Goal: Entertainment & Leisure: Browse casually

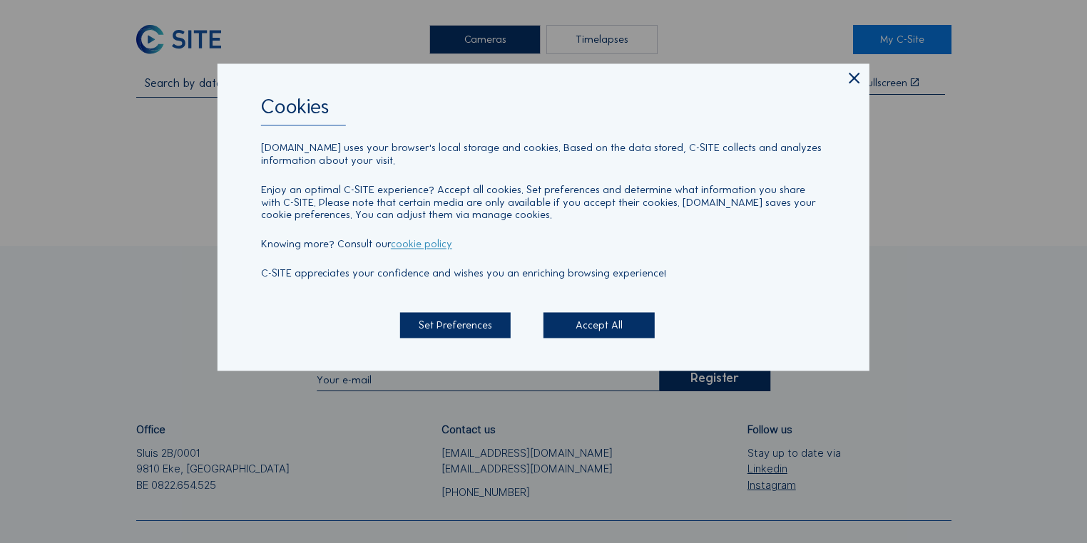
click at [856, 80] on icon at bounding box center [854, 78] width 18 height 19
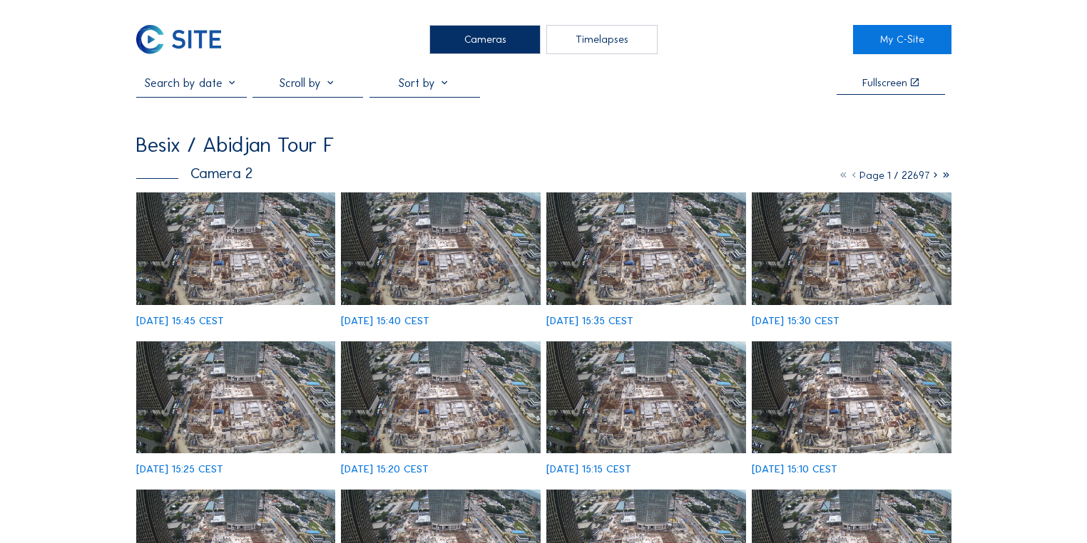
click at [263, 274] on img at bounding box center [236, 248] width 200 height 112
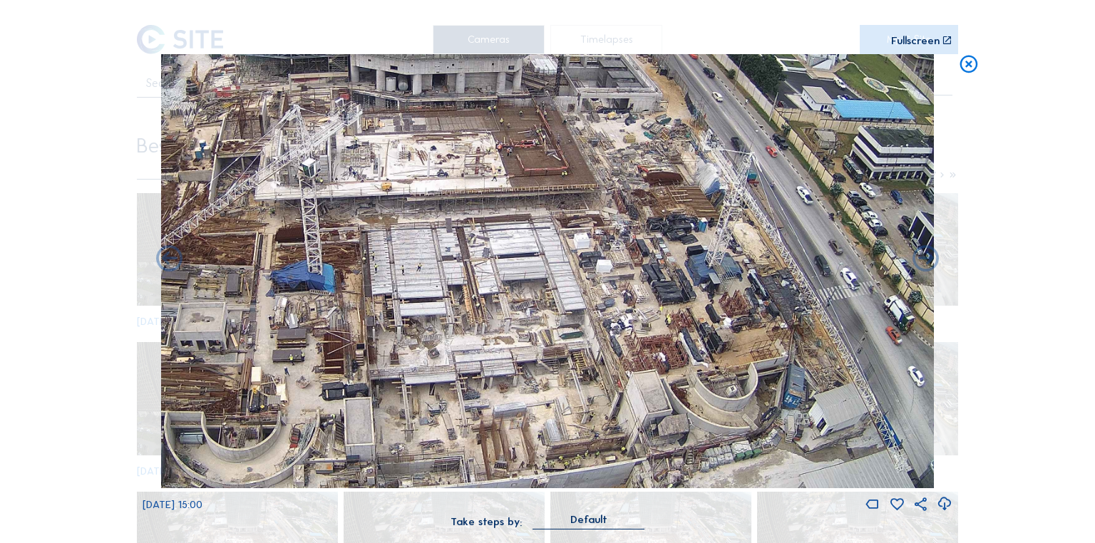
click at [823, 344] on img at bounding box center [547, 271] width 773 height 435
click at [260, 429] on img at bounding box center [547, 271] width 773 height 435
click at [970, 66] on icon at bounding box center [968, 65] width 21 height 22
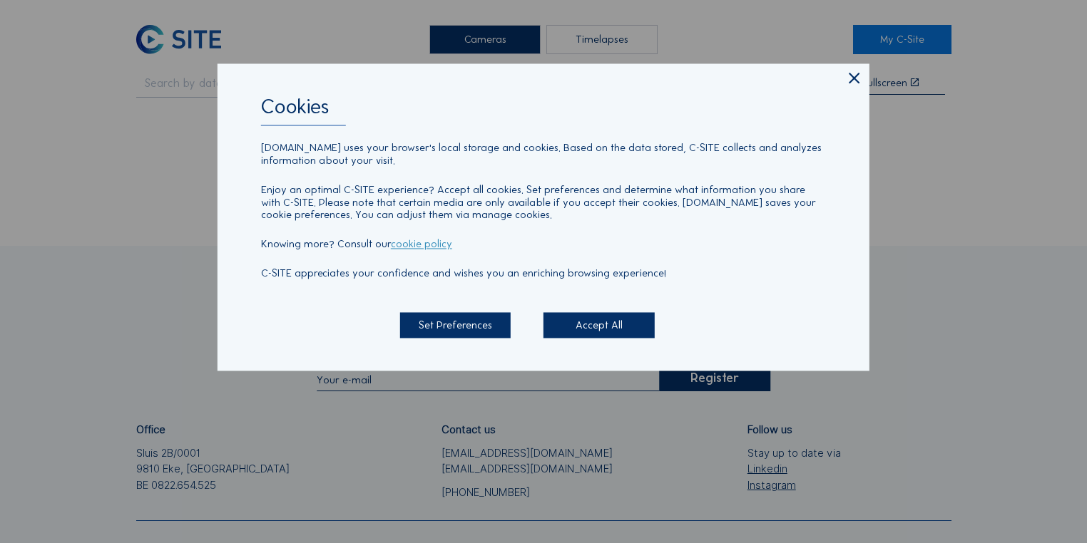
click at [842, 80] on div "Cookies c-site.eu uses your browser's local storage and cookies. Based on the d…" at bounding box center [543, 216] width 652 height 307
click at [850, 80] on icon at bounding box center [854, 78] width 18 height 19
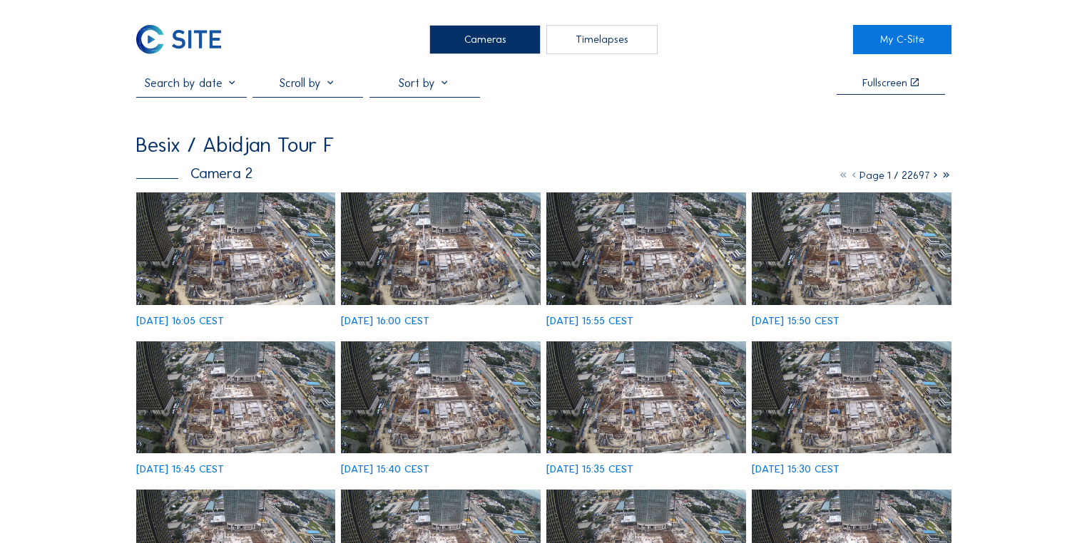
click at [267, 232] on img at bounding box center [236, 248] width 200 height 112
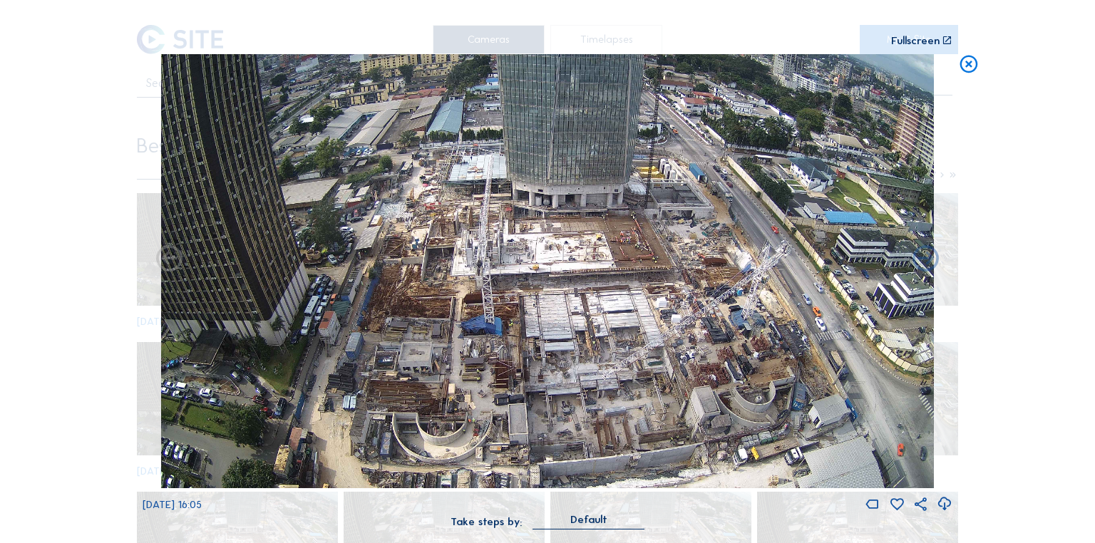
click at [767, 329] on img at bounding box center [547, 271] width 773 height 435
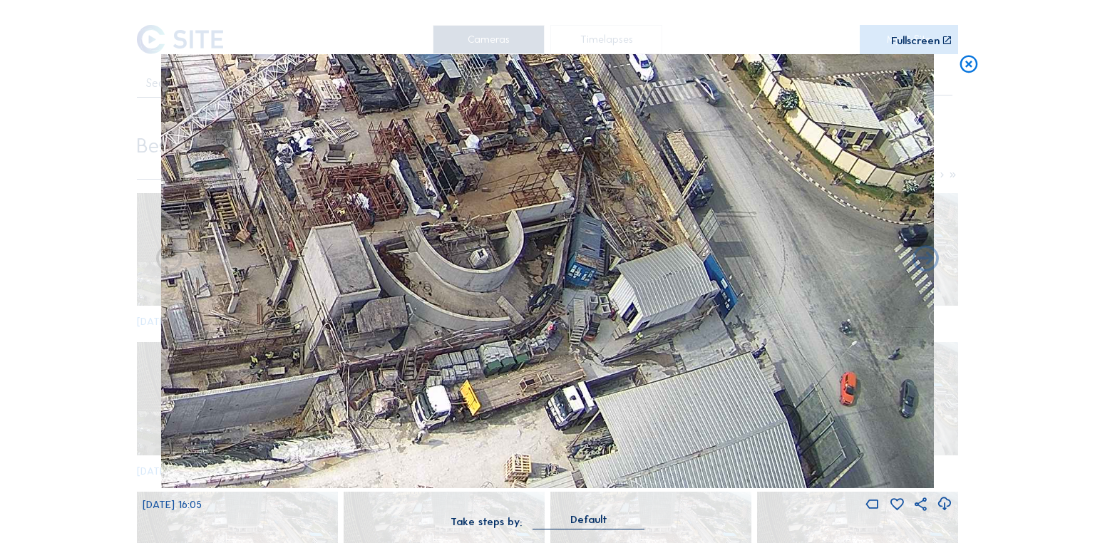
drag, startPoint x: 748, startPoint y: 427, endPoint x: 590, endPoint y: 262, distance: 227.9
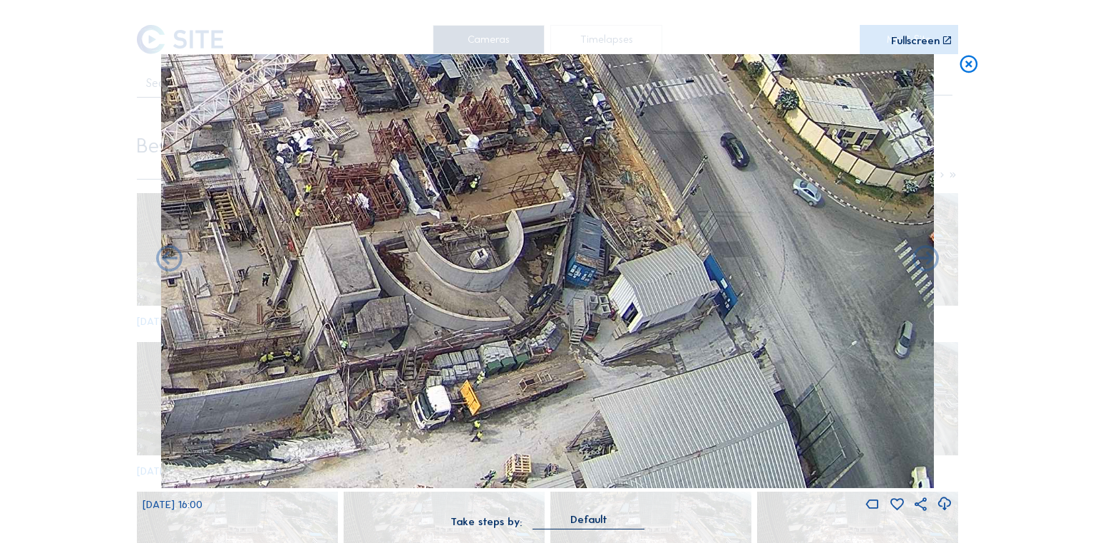
click at [964, 70] on icon at bounding box center [968, 65] width 21 height 22
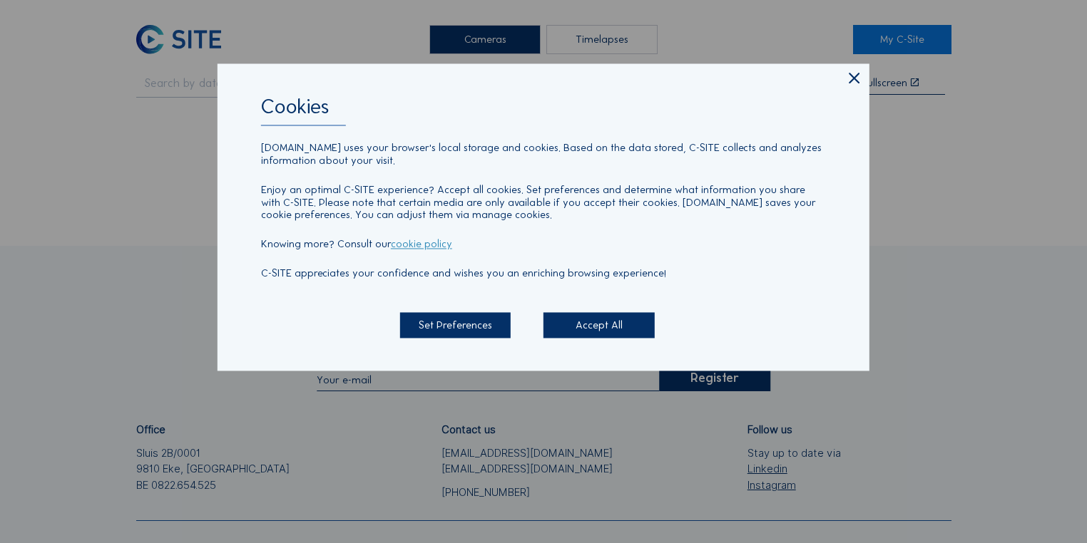
click at [847, 78] on icon at bounding box center [854, 78] width 18 height 19
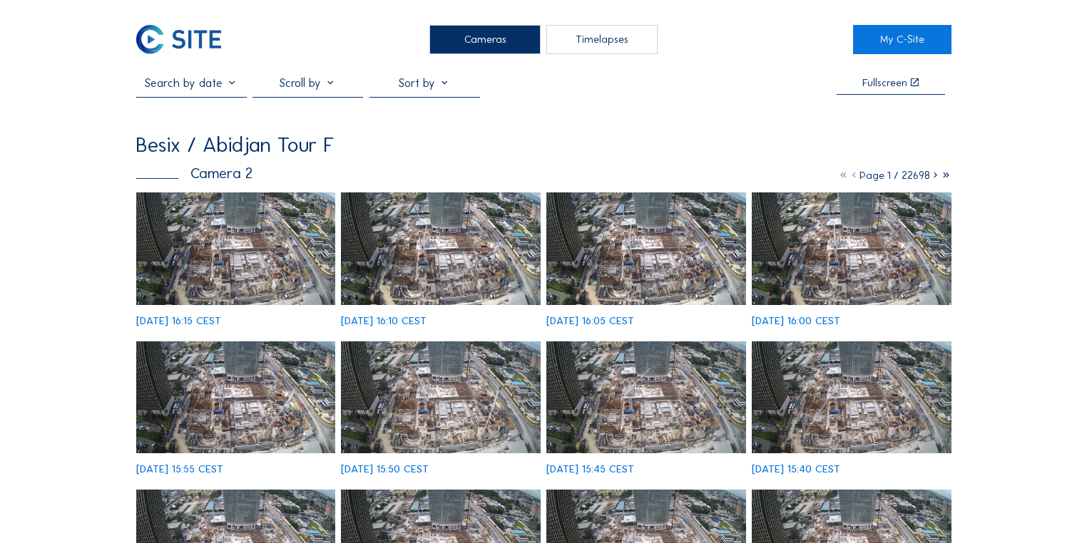
click at [245, 250] on img at bounding box center [236, 248] width 200 height 112
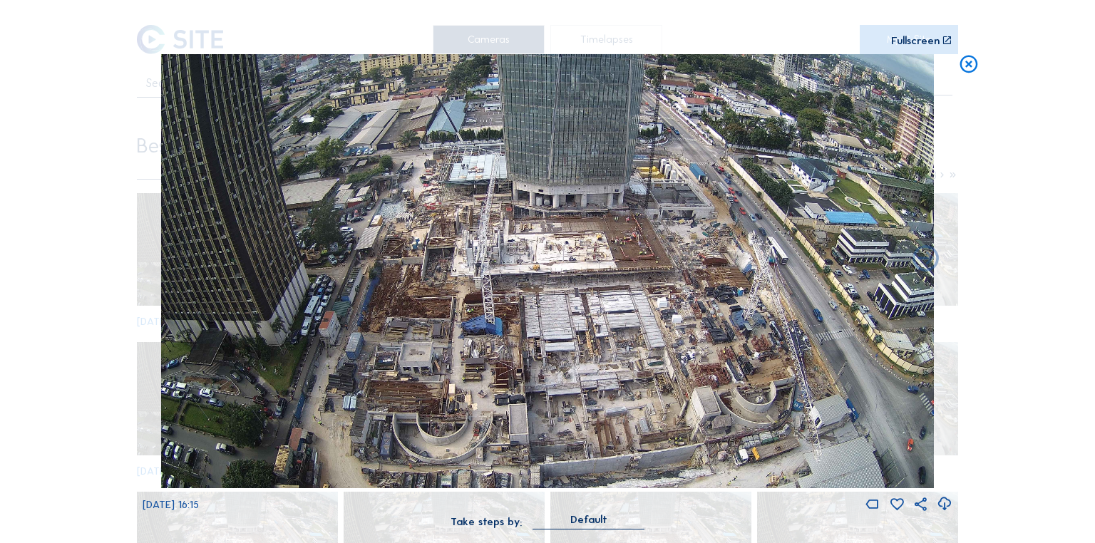
click at [970, 66] on icon at bounding box center [968, 65] width 21 height 22
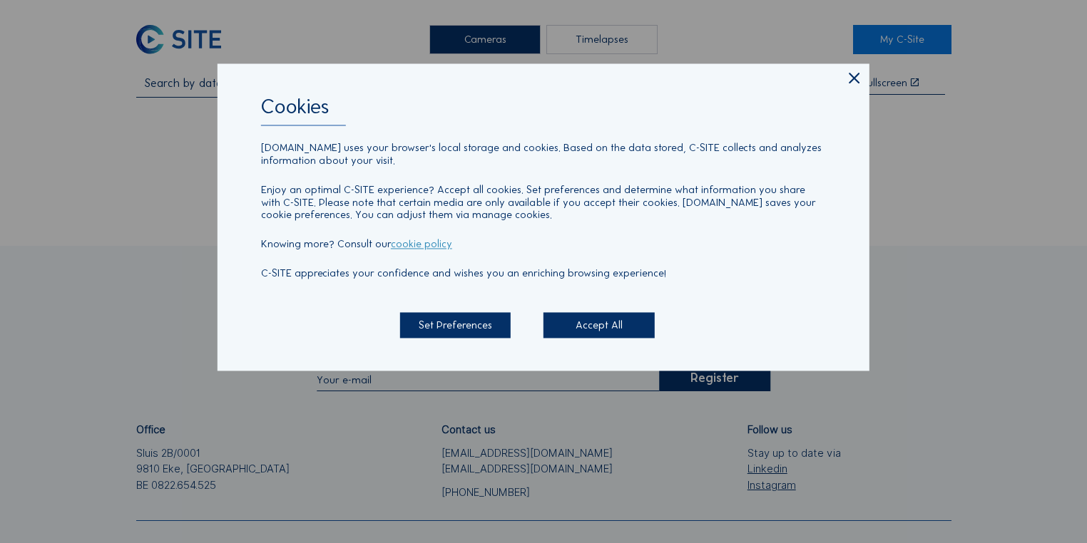
click at [858, 78] on icon at bounding box center [854, 78] width 18 height 19
click at [849, 79] on icon at bounding box center [854, 78] width 18 height 19
